Goal: Transaction & Acquisition: Subscribe to service/newsletter

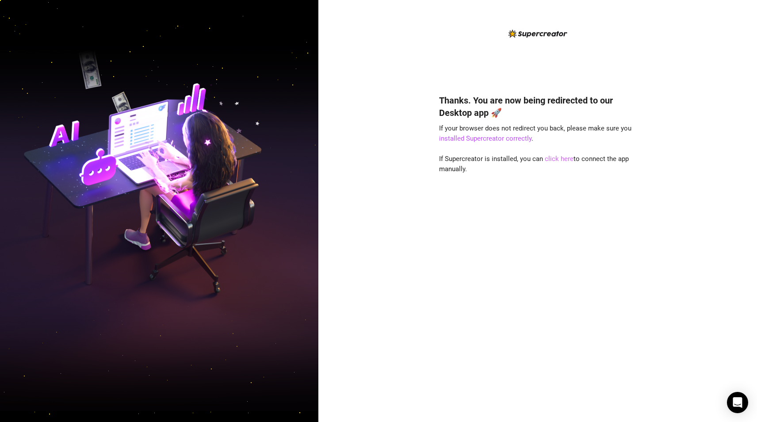
click at [552, 158] on link "click here" at bounding box center [559, 159] width 29 height 8
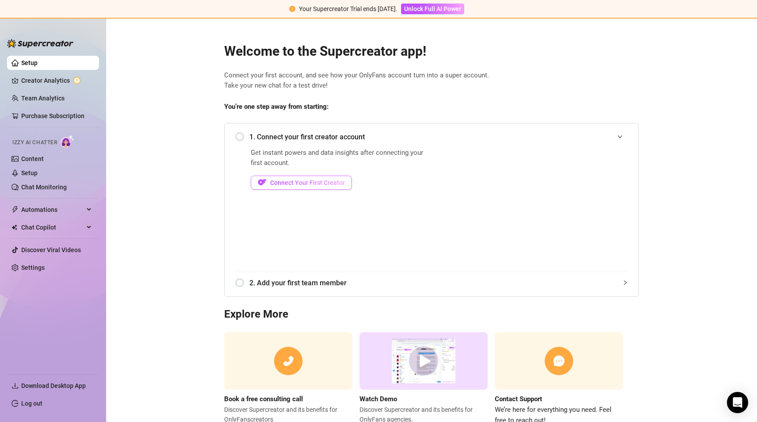
click at [289, 183] on span "Connect Your First Creator" at bounding box center [307, 182] width 75 height 7
click at [308, 183] on span "Connect Your First Creator" at bounding box center [307, 182] width 75 height 7
click at [500, 410] on span "We’re here for everything you need. Feel free to reach out!" at bounding box center [559, 415] width 128 height 21
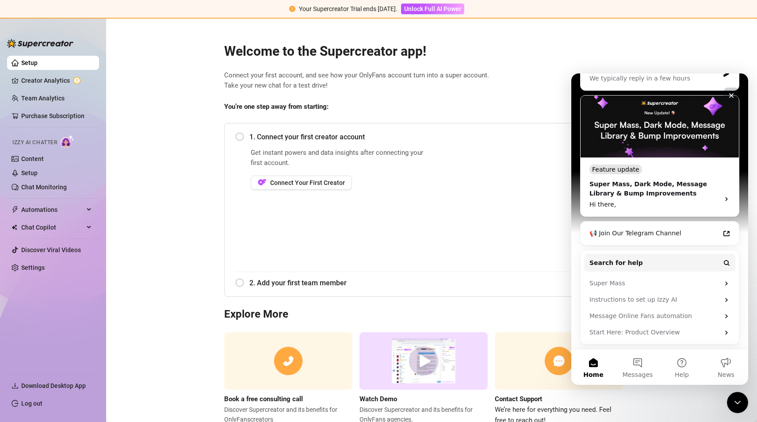
click at [731, 96] on icon "Close" at bounding box center [731, 95] width 7 height 7
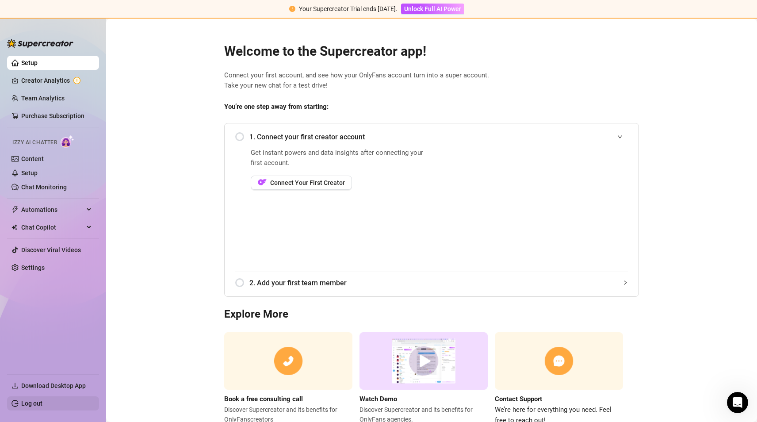
click at [24, 400] on link "Log out" at bounding box center [31, 403] width 21 height 7
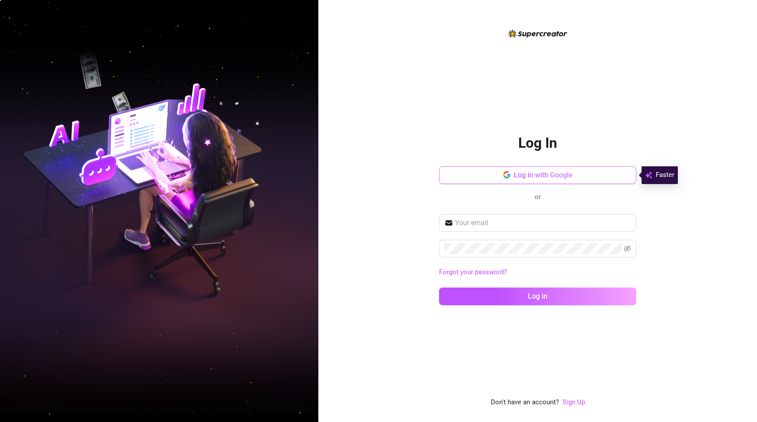
click at [500, 172] on button "Log in with Google" at bounding box center [537, 175] width 197 height 18
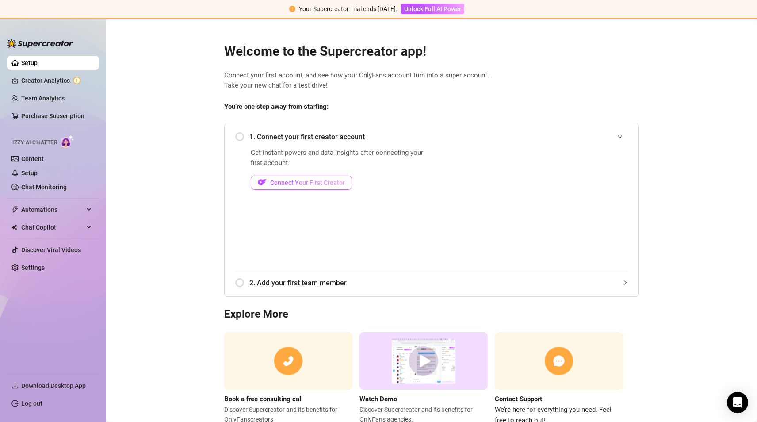
click at [285, 183] on span "Connect Your First Creator" at bounding box center [307, 182] width 75 height 7
click at [282, 178] on button "Connect Your First Creator" at bounding box center [301, 183] width 101 height 14
click at [287, 180] on span "Connect Your First Creator" at bounding box center [307, 182] width 75 height 7
click at [258, 185] on img "button" at bounding box center [262, 182] width 9 height 9
click at [235, 135] on div "1. Connect your first creator account" at bounding box center [431, 137] width 393 height 22
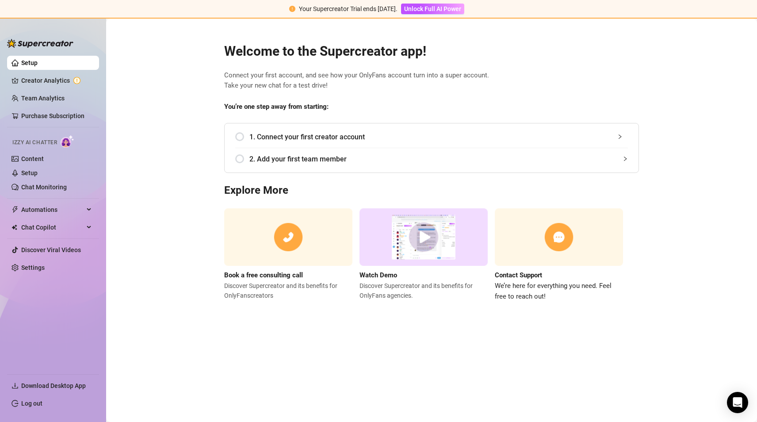
drag, startPoint x: 250, startPoint y: 120, endPoint x: 175, endPoint y: 142, distance: 78.4
click at [186, 140] on main "Welcome to the Supercreator app! Connect your first account, and see how your O…" at bounding box center [431, 221] width 651 height 404
click at [38, 172] on link "Setup" at bounding box center [29, 172] width 16 height 7
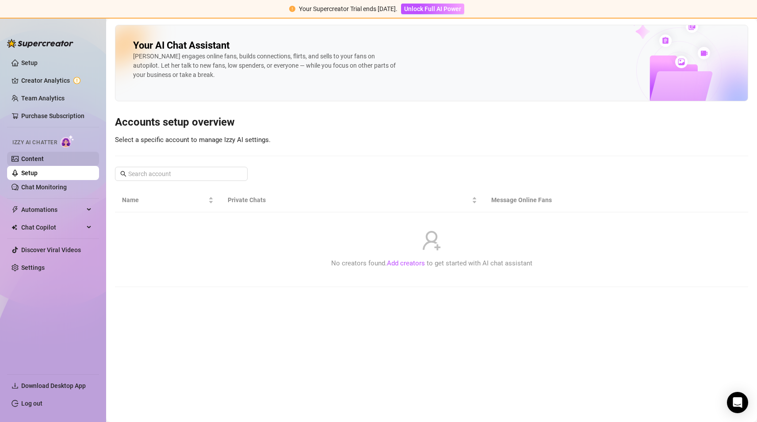
click at [44, 160] on link "Content" at bounding box center [32, 158] width 23 height 7
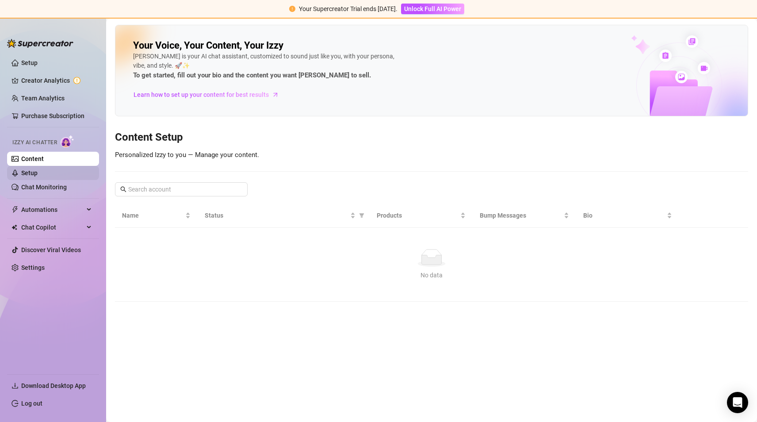
click at [38, 169] on link "Setup" at bounding box center [29, 172] width 16 height 7
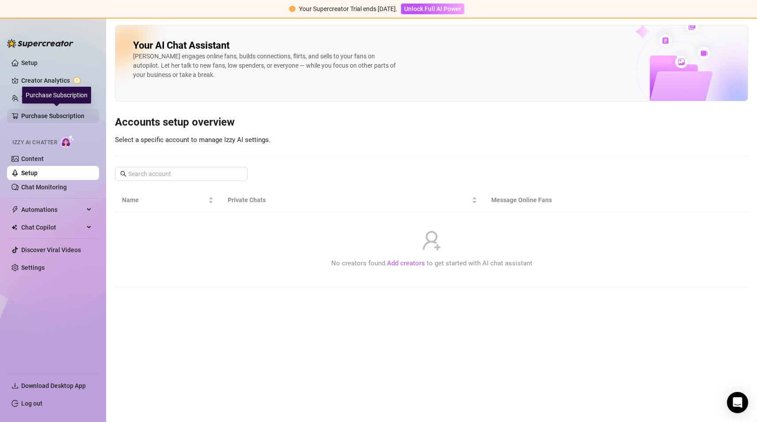
click at [43, 112] on link "Purchase Subscription" at bounding box center [56, 116] width 71 height 14
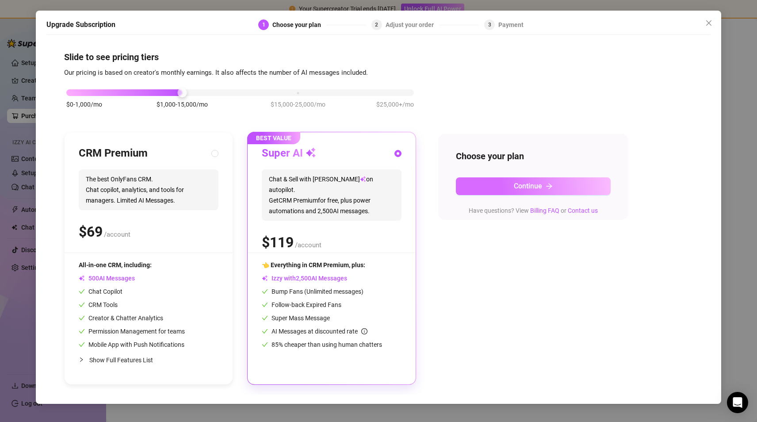
click at [523, 184] on span "Continue" at bounding box center [528, 186] width 28 height 8
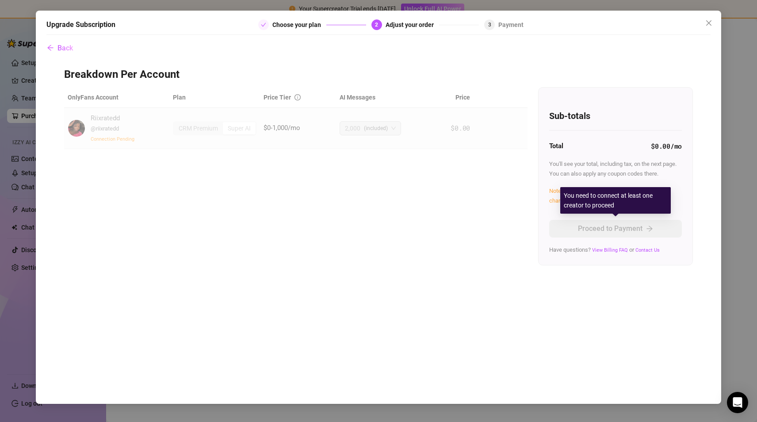
click at [576, 200] on div "You need to connect at least one creator to proceed" at bounding box center [616, 200] width 111 height 27
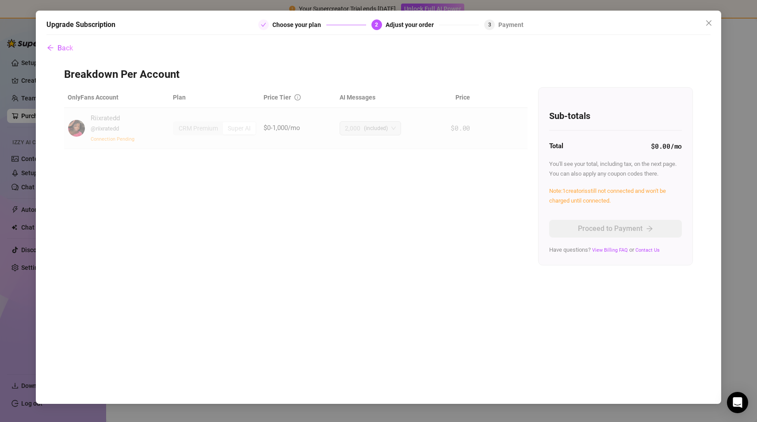
drag, startPoint x: 488, startPoint y: 22, endPoint x: 532, endPoint y: 26, distance: 44.9
click at [488, 22] on div "3" at bounding box center [489, 24] width 11 height 11
click at [706, 23] on icon "close" at bounding box center [709, 22] width 7 height 7
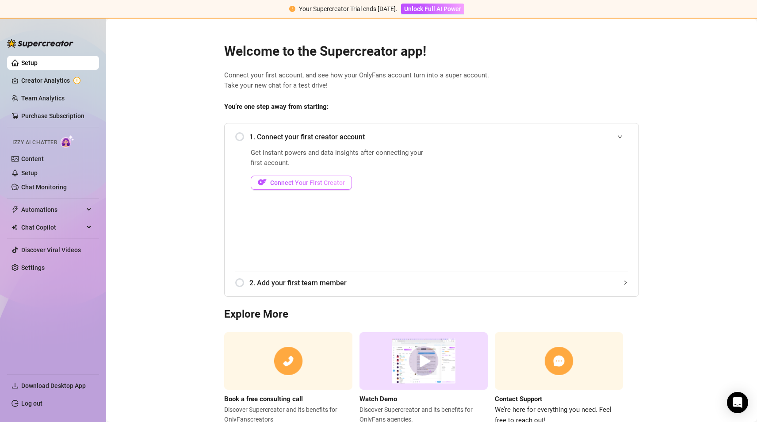
click at [294, 181] on span "Connect Your First Creator" at bounding box center [307, 182] width 75 height 7
click at [282, 180] on span "Connect Your First Creator" at bounding box center [307, 182] width 75 height 7
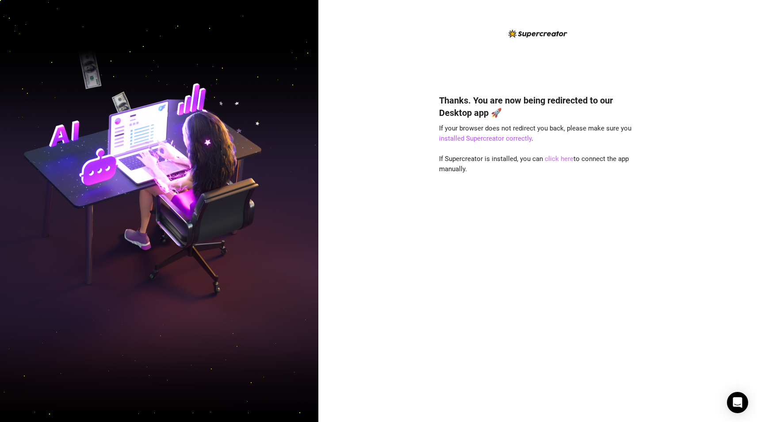
click at [550, 159] on link "click here" at bounding box center [559, 159] width 29 height 8
click at [561, 158] on link "click here" at bounding box center [559, 159] width 29 height 8
